Goal: Information Seeking & Learning: Learn about a topic

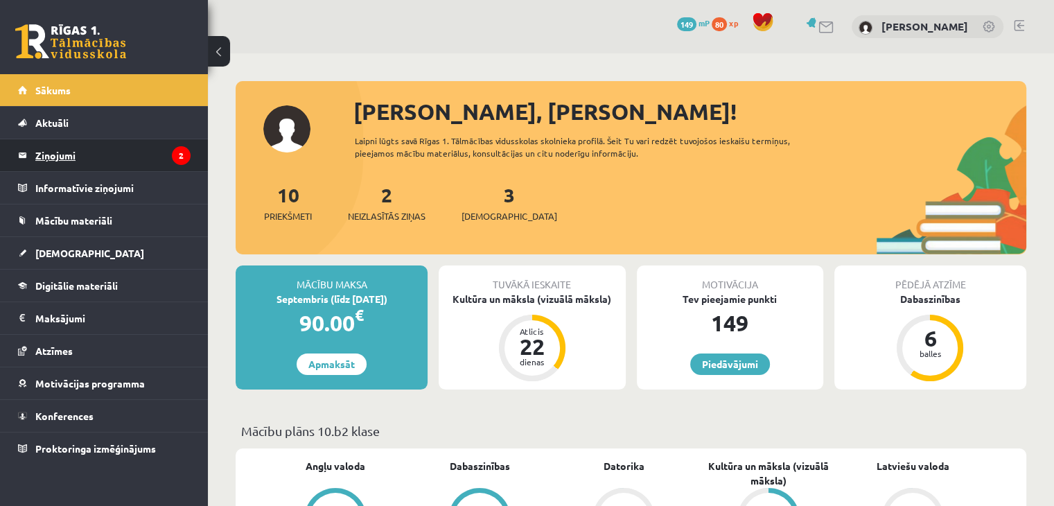
click at [161, 157] on legend "Ziņojumi 2" at bounding box center [112, 155] width 155 height 32
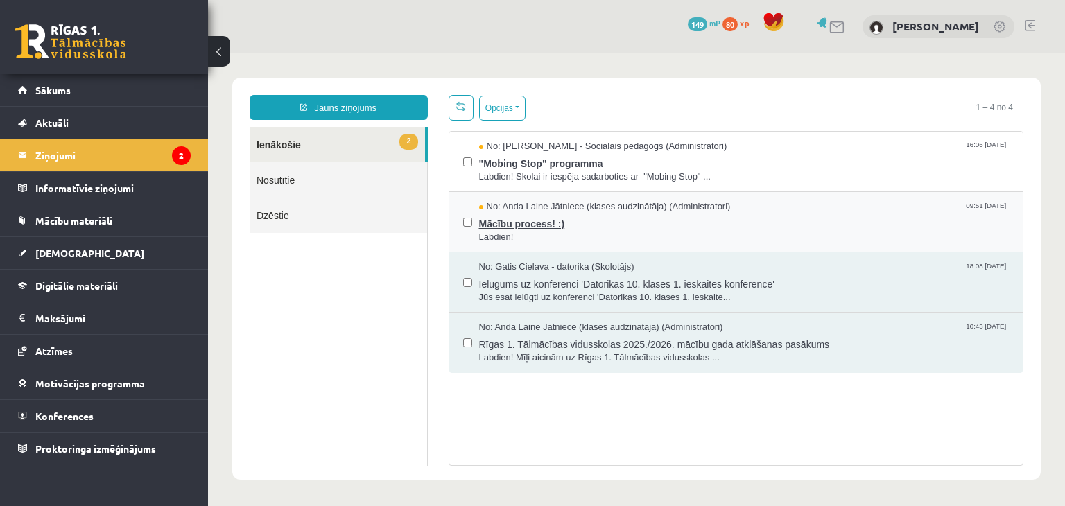
click at [660, 233] on span "Labdien!" at bounding box center [744, 237] width 530 height 13
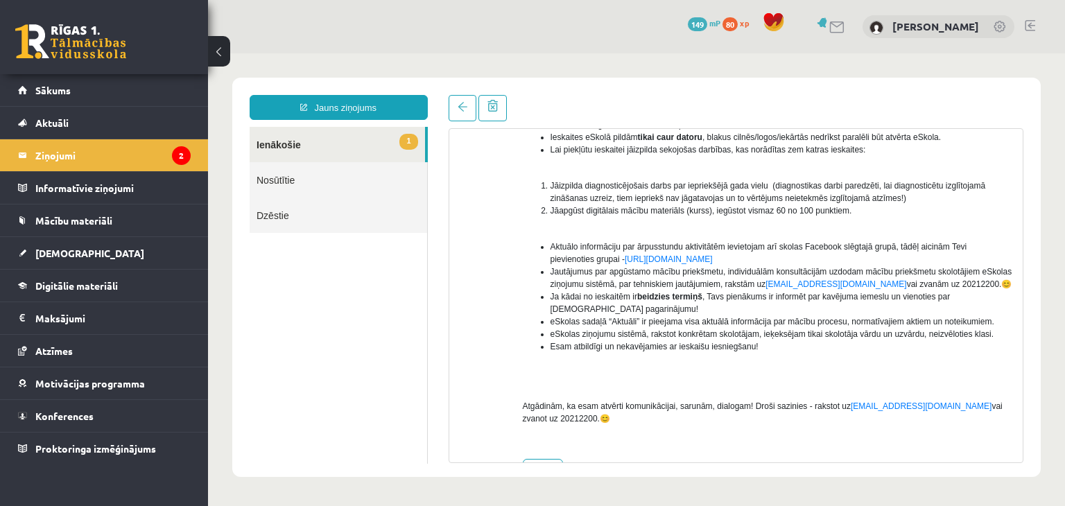
scroll to position [225, 0]
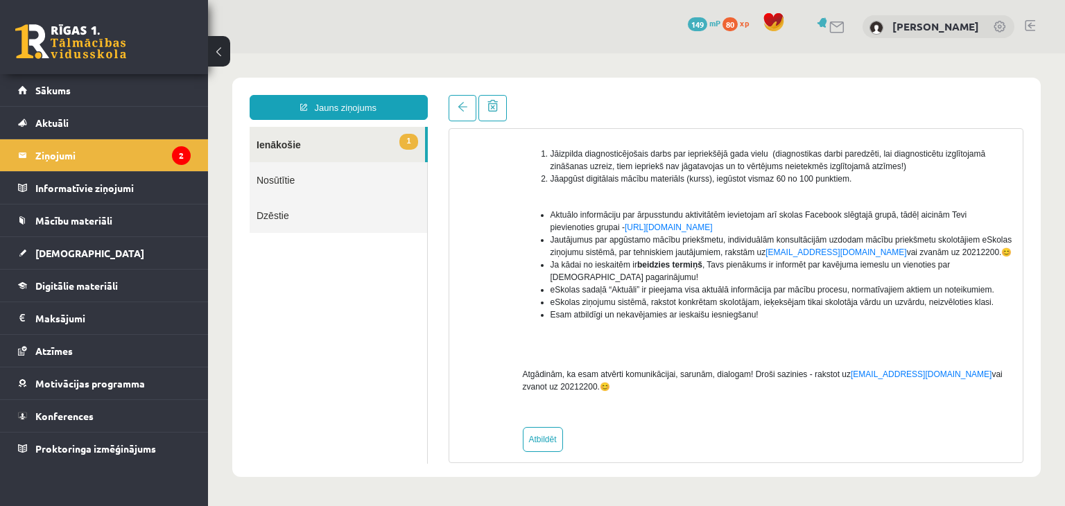
click at [369, 144] on link "1 Ienākošie" at bounding box center [337, 144] width 175 height 35
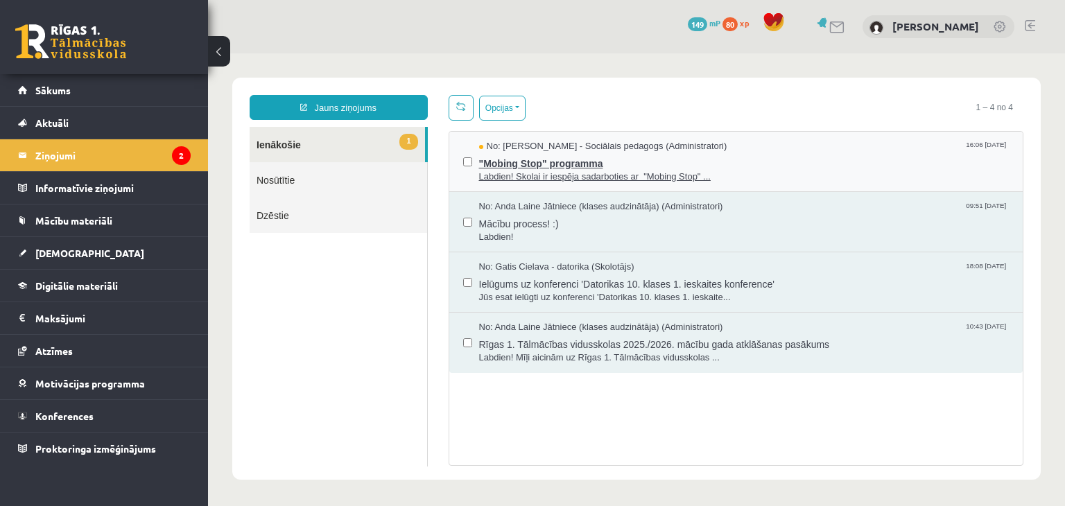
scroll to position [0, 0]
click at [735, 168] on span ""Mobing Stop" programma" at bounding box center [744, 161] width 530 height 17
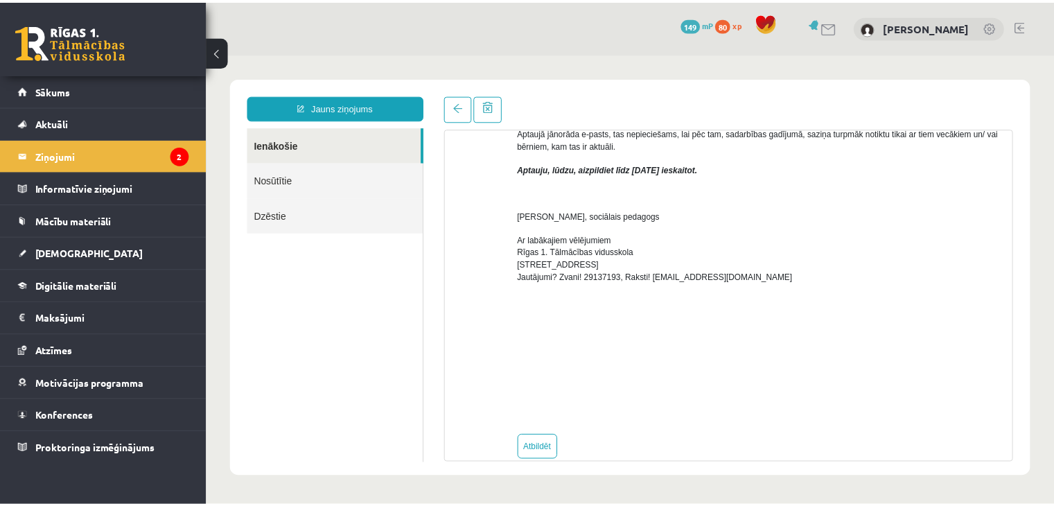
scroll to position [460, 0]
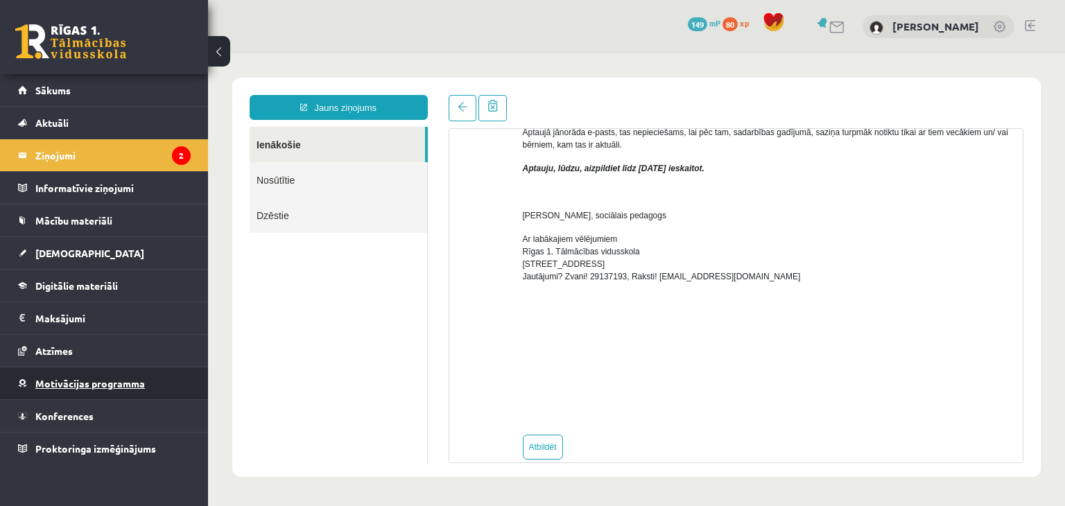
click at [162, 391] on link "Motivācijas programma" at bounding box center [104, 383] width 173 height 32
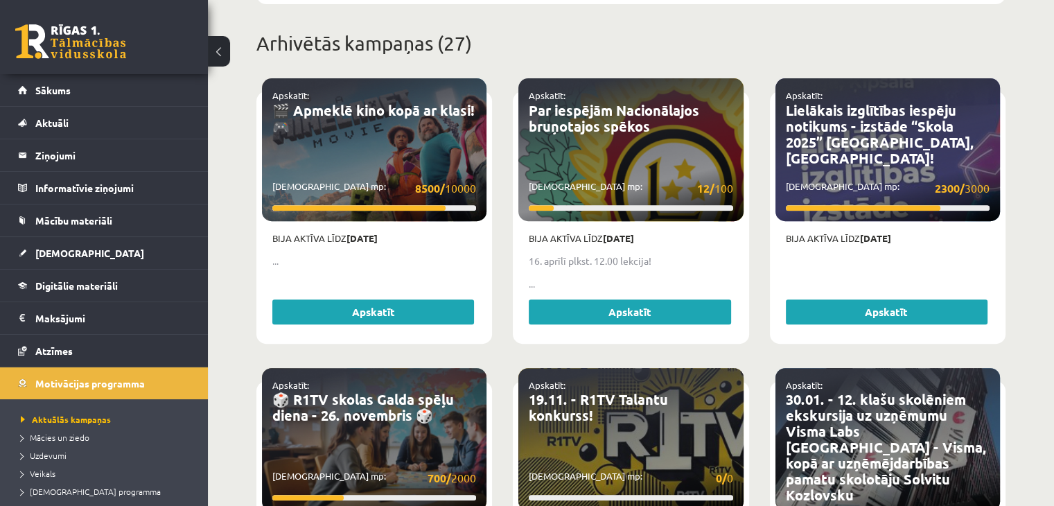
scroll to position [548, 0]
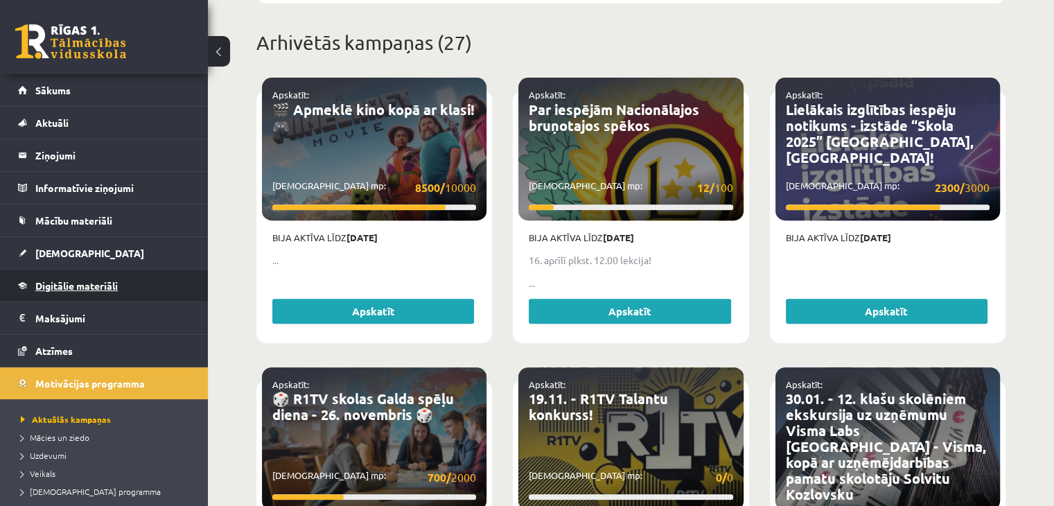
click at [121, 277] on link "Digitālie materiāli" at bounding box center [104, 286] width 173 height 32
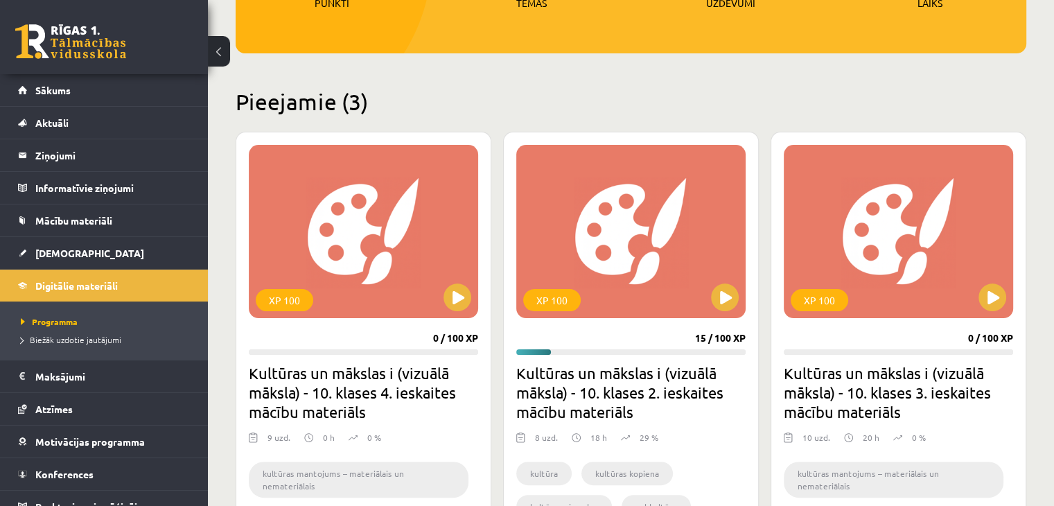
scroll to position [257, 0]
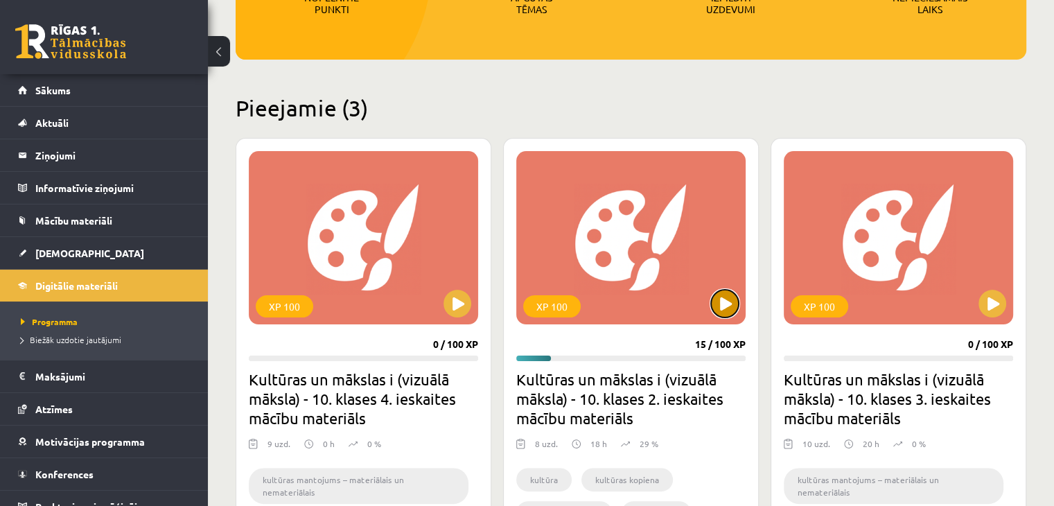
click at [725, 302] on button at bounding box center [725, 304] width 28 height 28
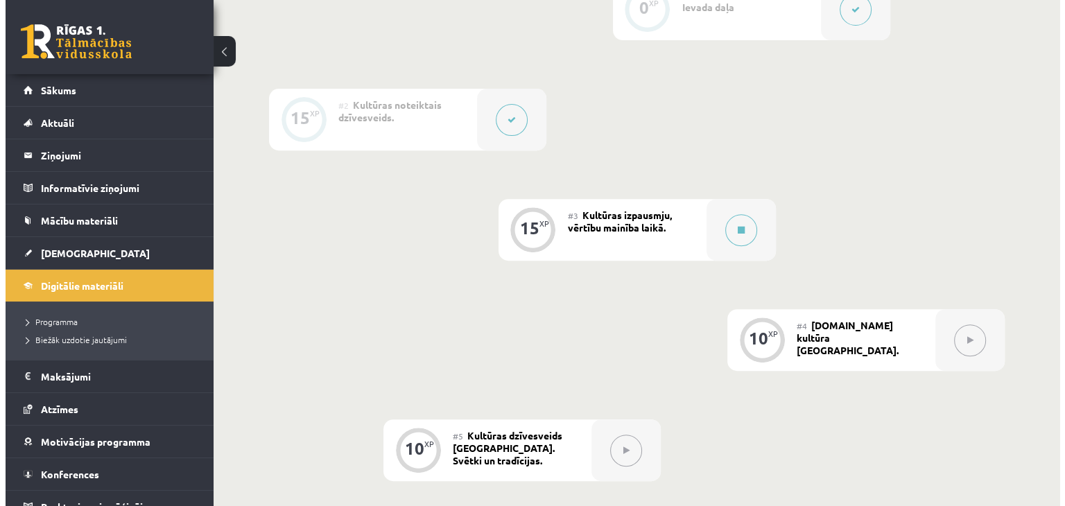
scroll to position [509, 0]
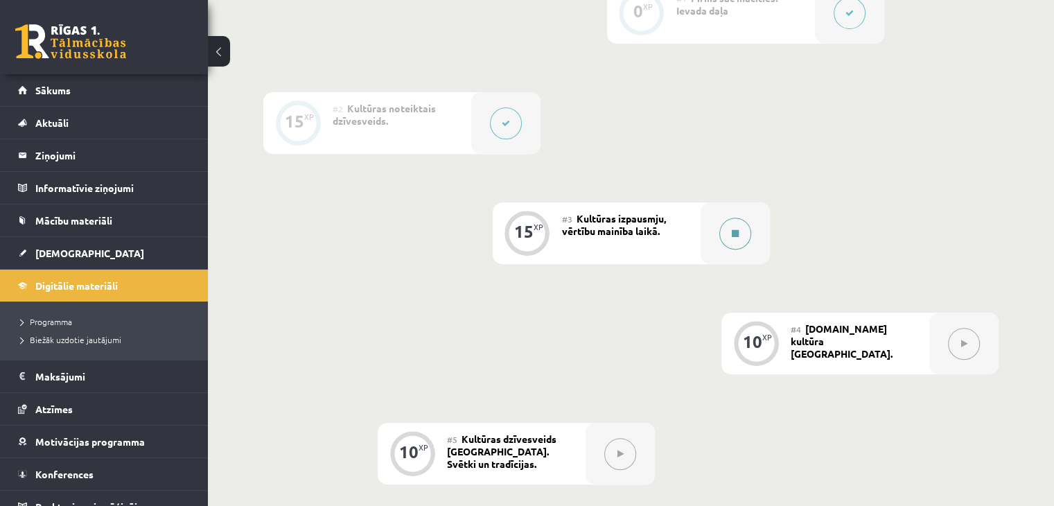
click at [735, 234] on icon at bounding box center [735, 233] width 7 height 8
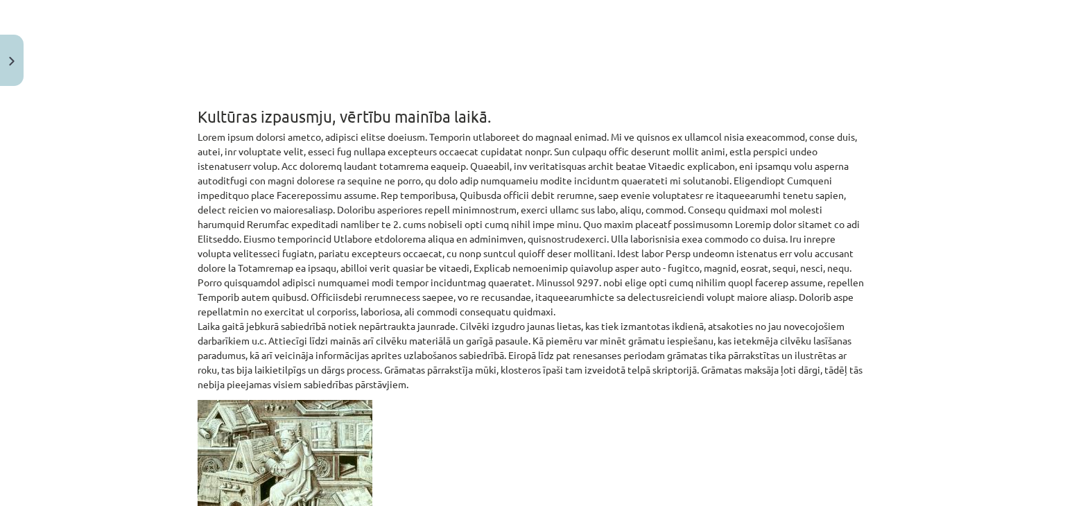
scroll to position [725, 0]
